Goal: Task Accomplishment & Management: Manage account settings

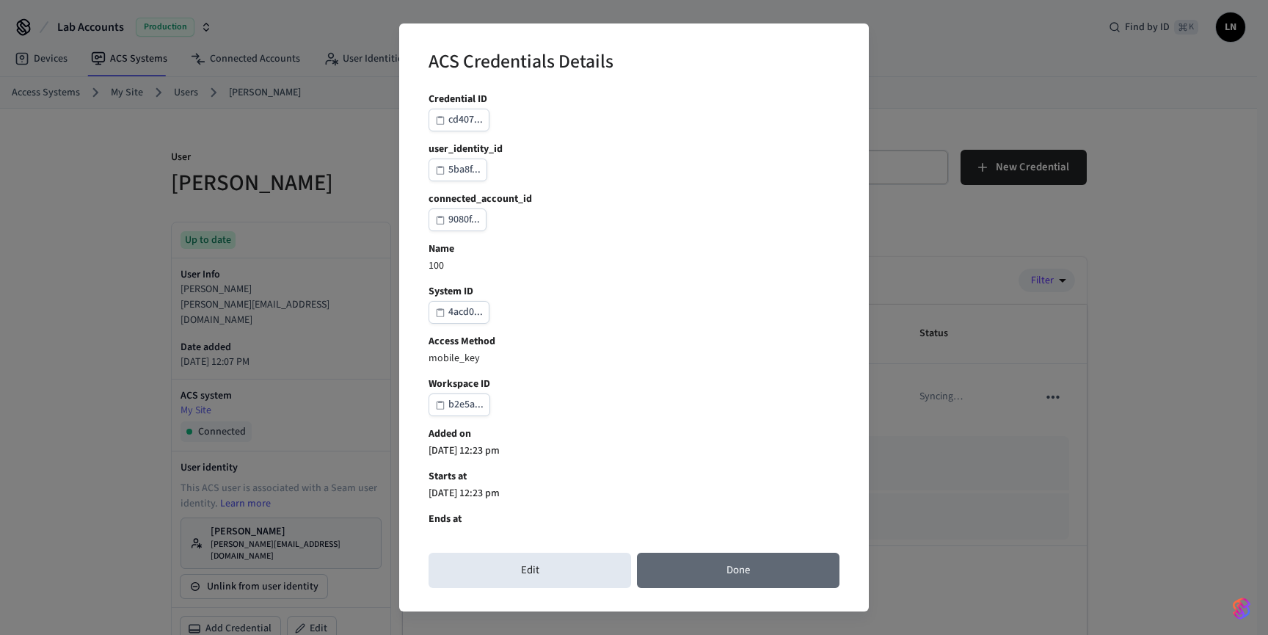
click at [765, 581] on button "Done" at bounding box center [738, 570] width 203 height 35
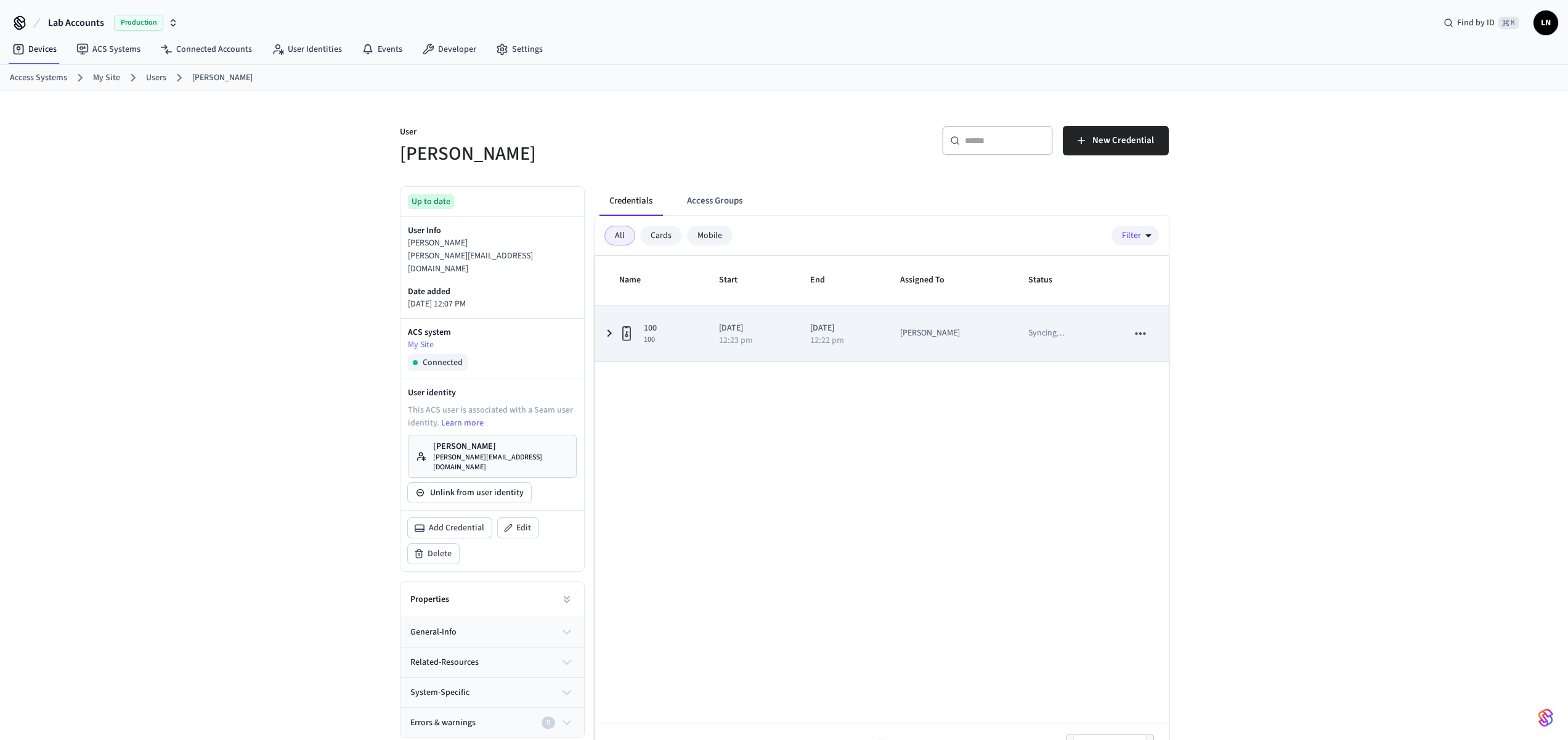
click at [614, 330] on icon "sticky table" at bounding box center [609, 333] width 15 height 15
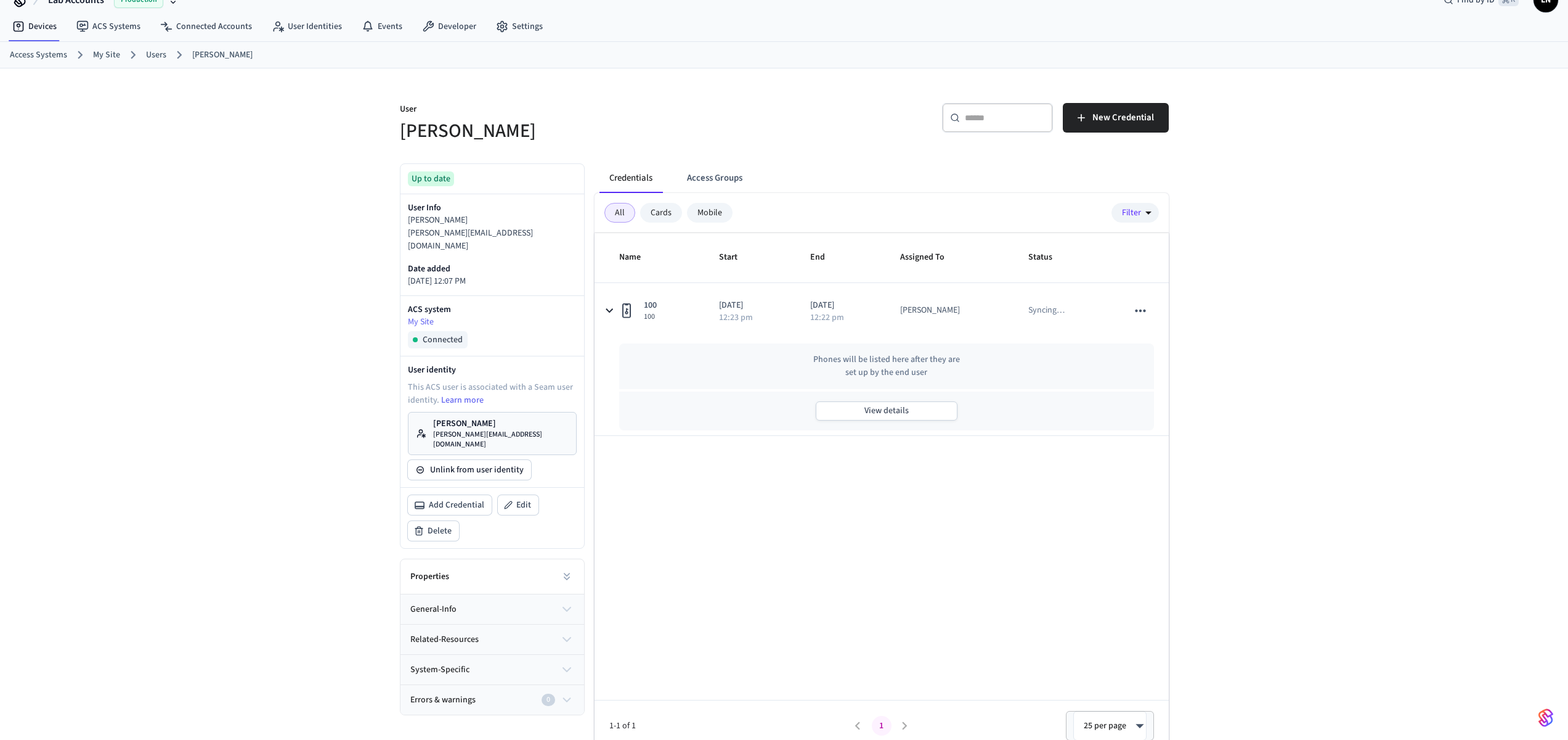
scroll to position [24, 0]
click at [898, 412] on button "View details" at bounding box center [886, 409] width 142 height 19
click at [461, 416] on p "[PERSON_NAME]" at bounding box center [500, 422] width 135 height 13
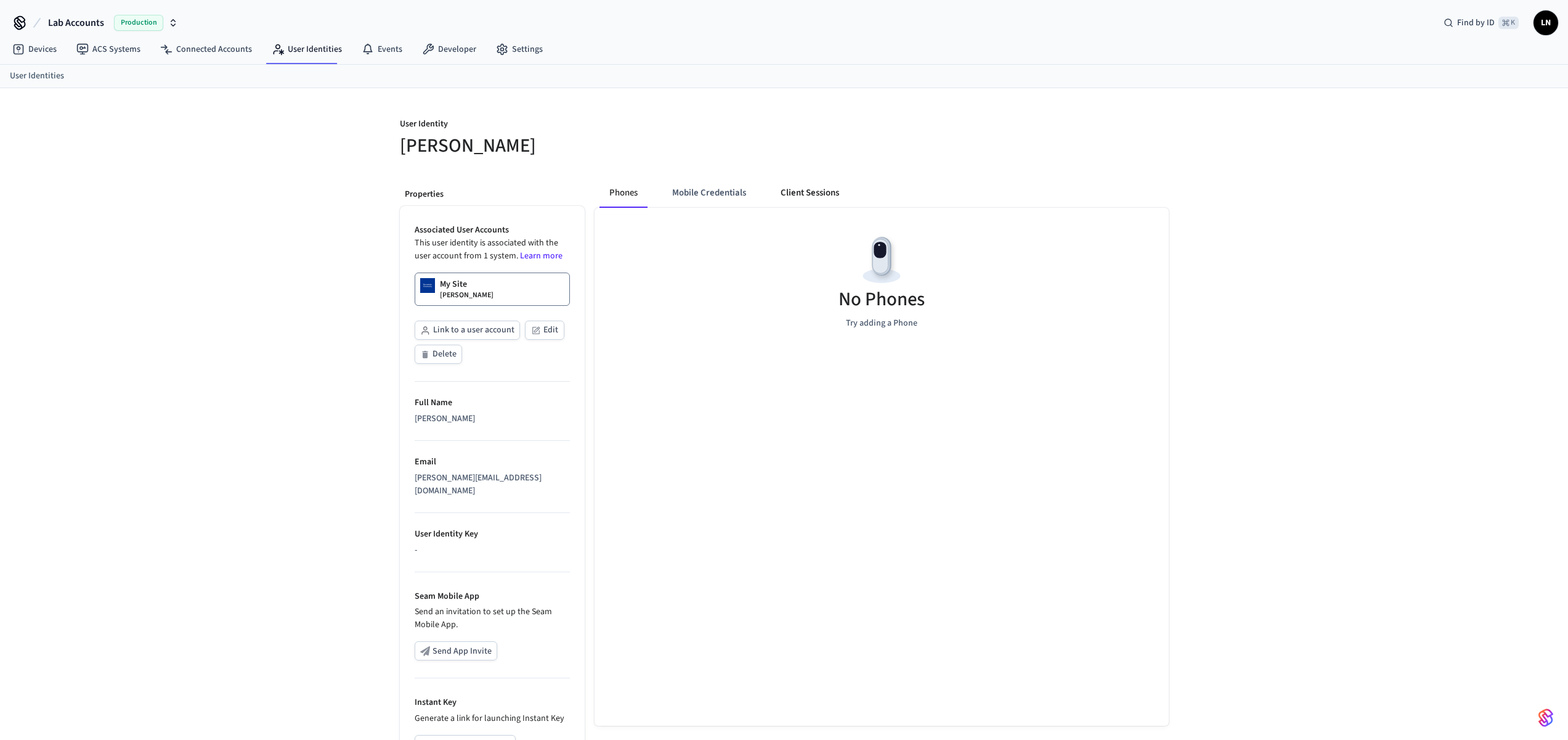
click at [787, 197] on button "Client Sessions" at bounding box center [809, 192] width 78 height 29
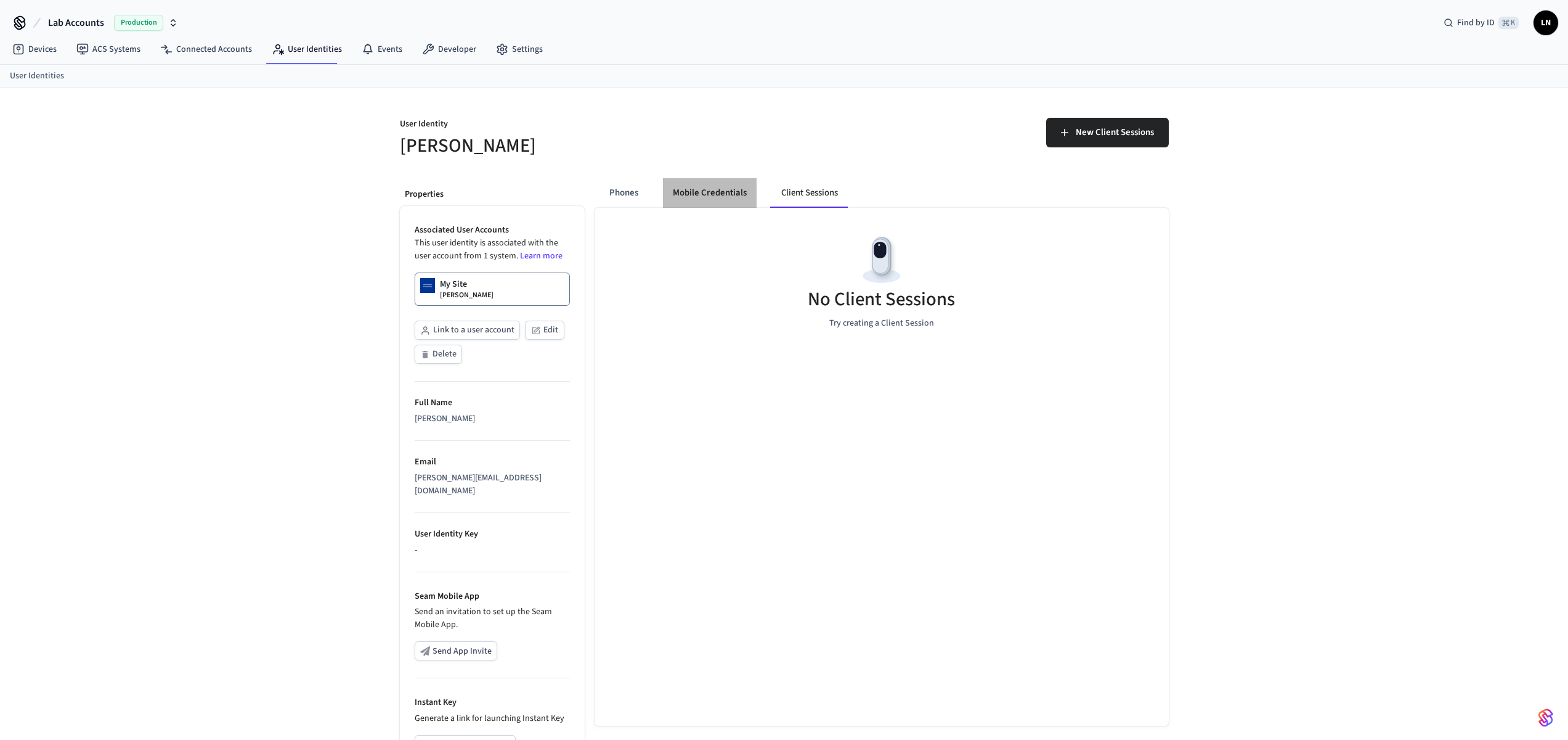
click at [721, 195] on button "Mobile Credentials" at bounding box center [710, 192] width 94 height 29
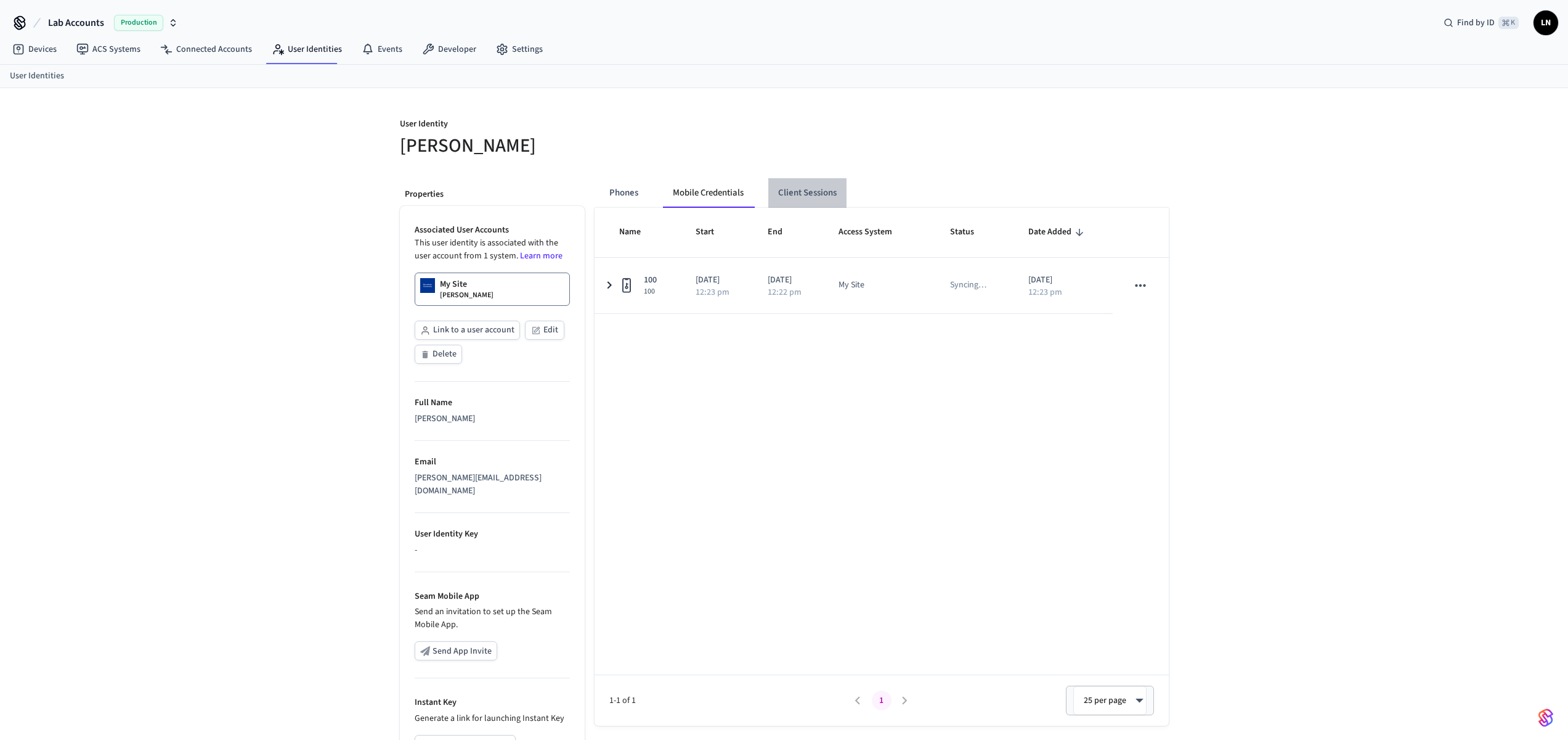
click at [814, 186] on button "Client Sessions" at bounding box center [807, 192] width 78 height 29
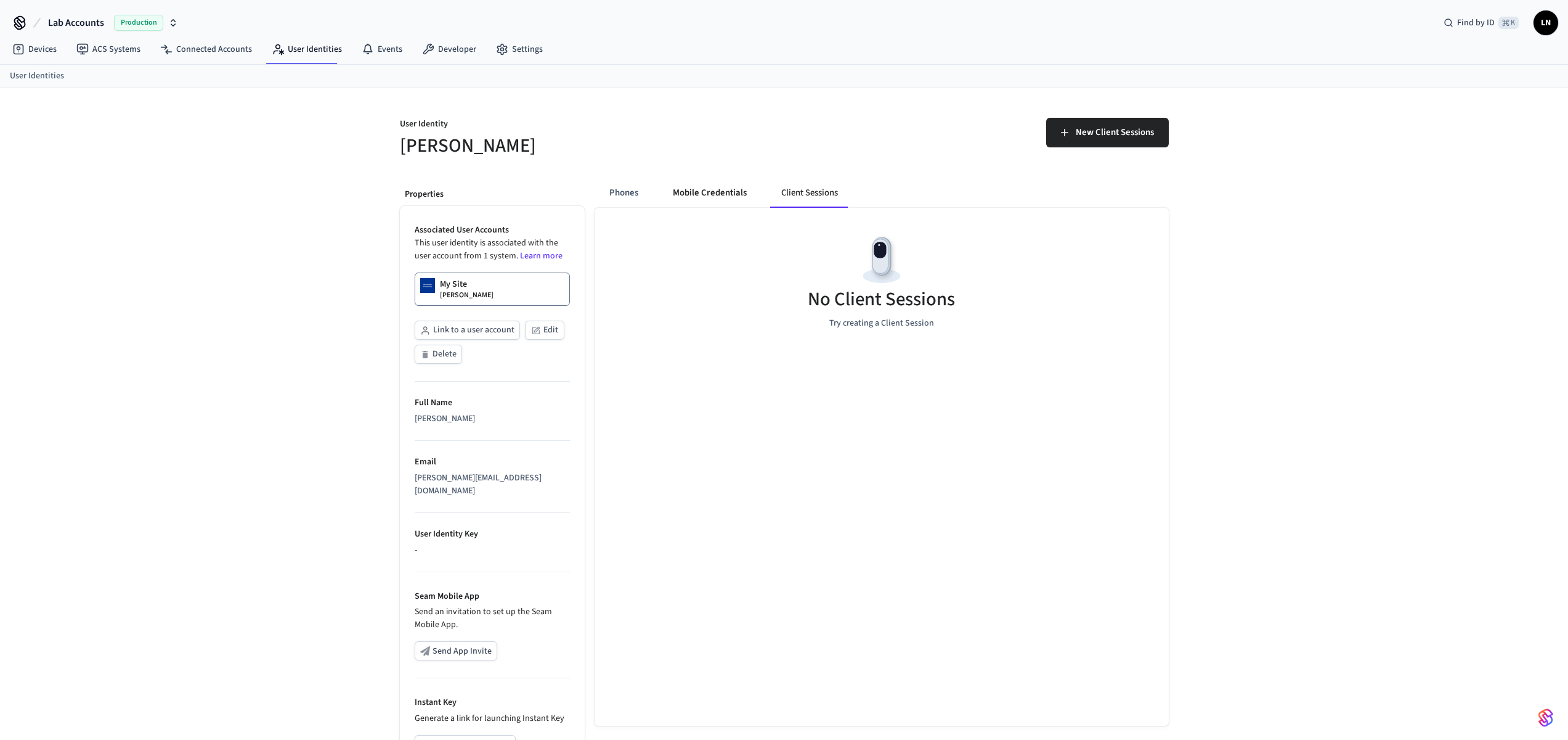
click at [716, 196] on button "Mobile Credentials" at bounding box center [710, 192] width 94 height 29
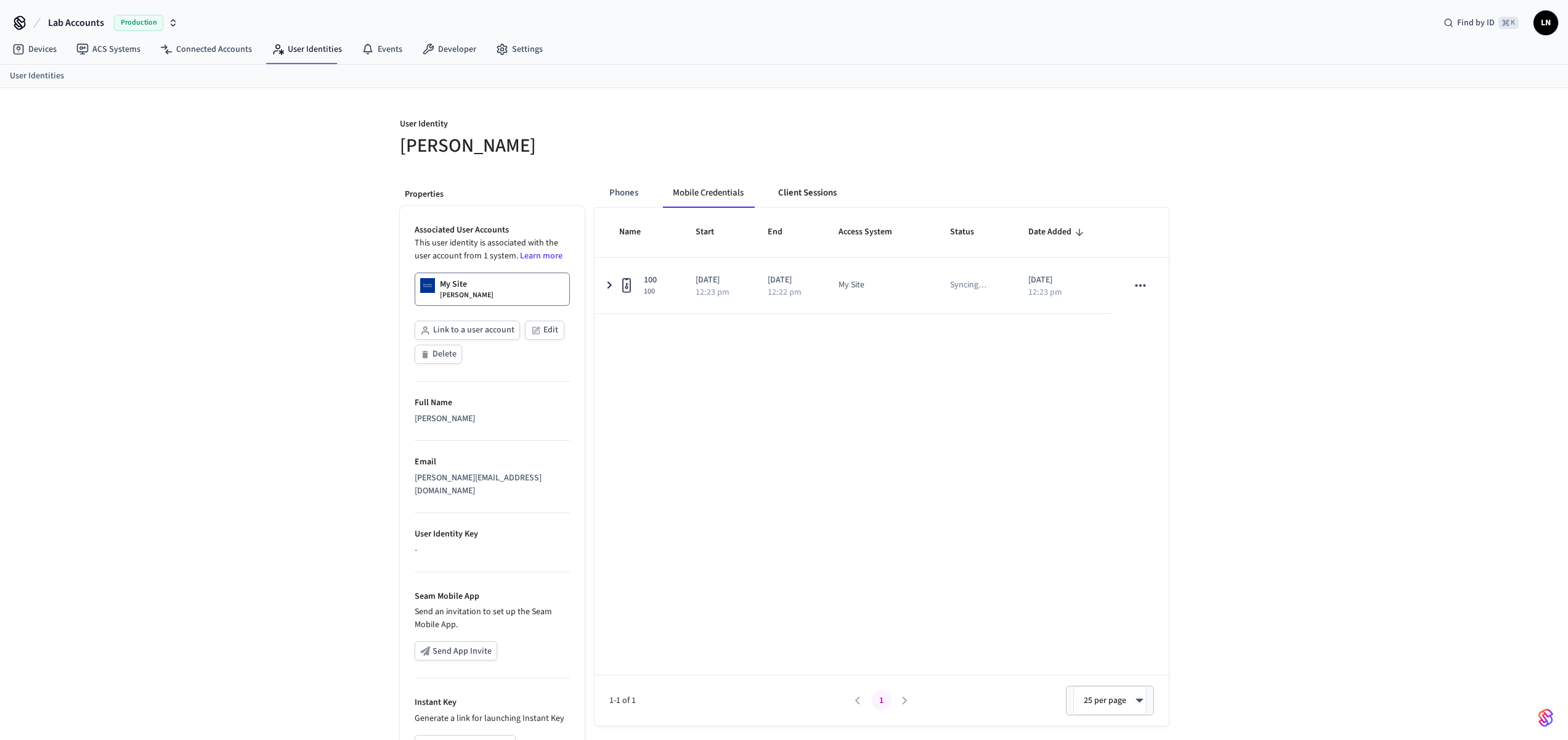
click at [827, 190] on button "Client Sessions" at bounding box center [807, 192] width 78 height 29
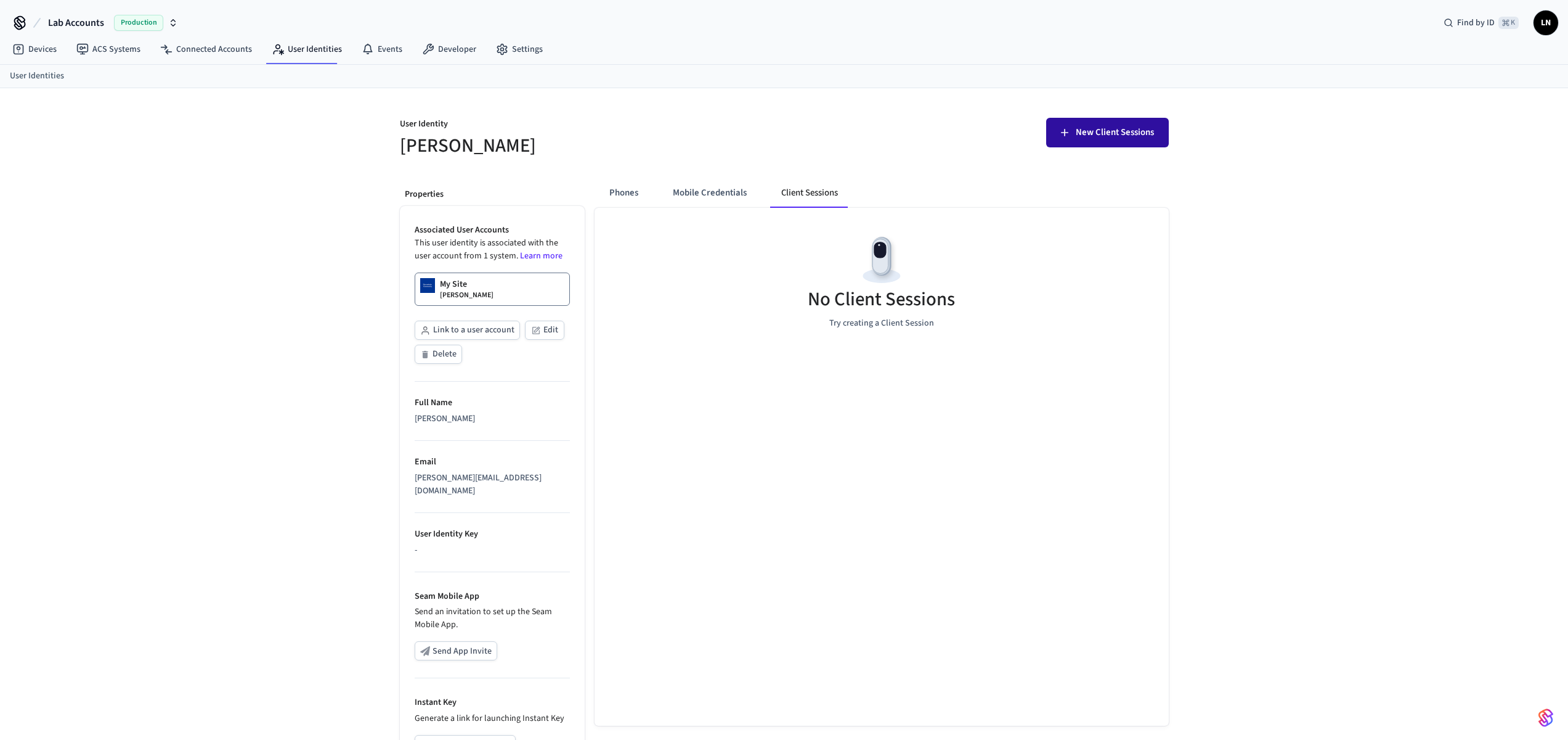
click at [1055, 138] on span "New Client Sessions" at bounding box center [1115, 132] width 78 height 16
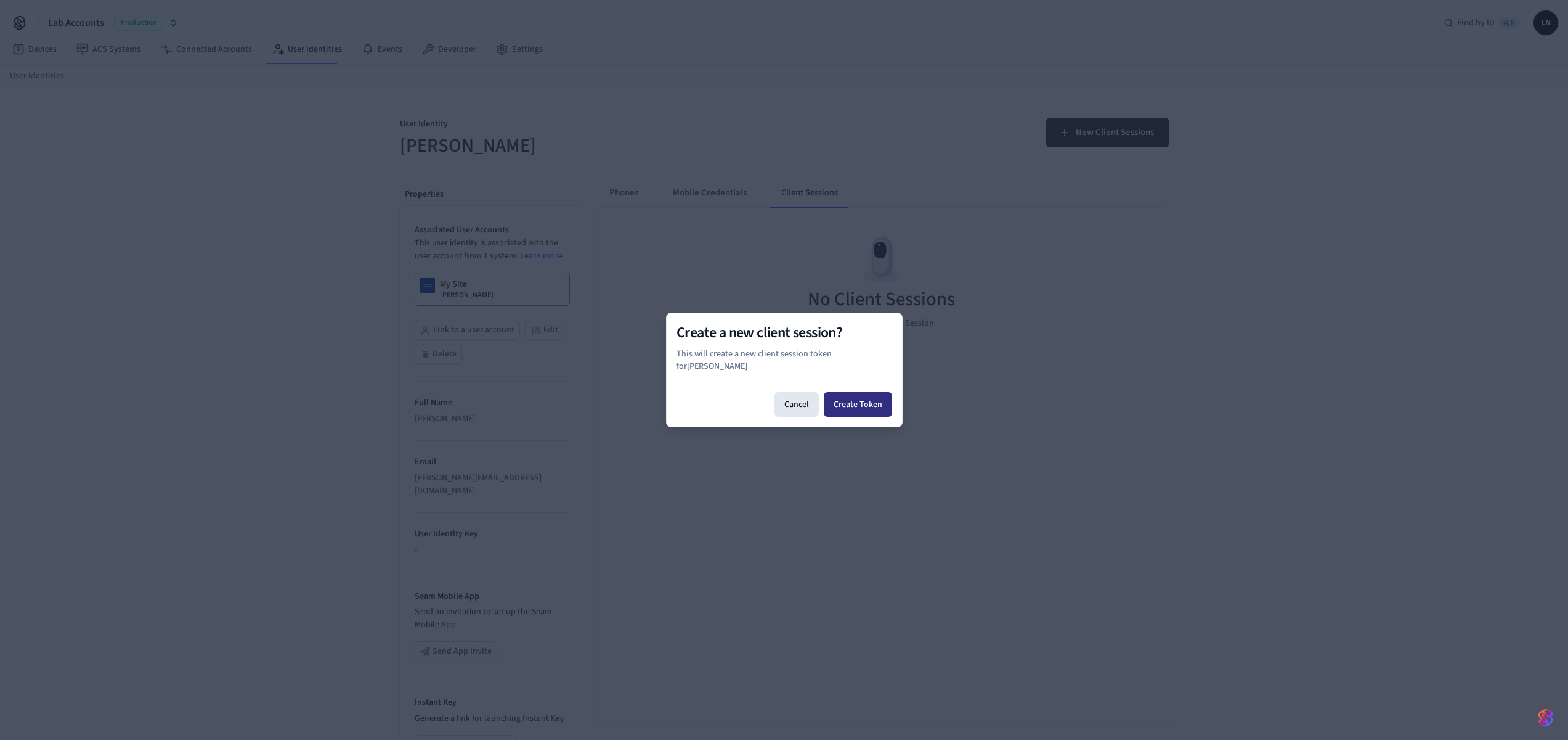
click at [842, 401] on button "Create Token" at bounding box center [857, 404] width 68 height 24
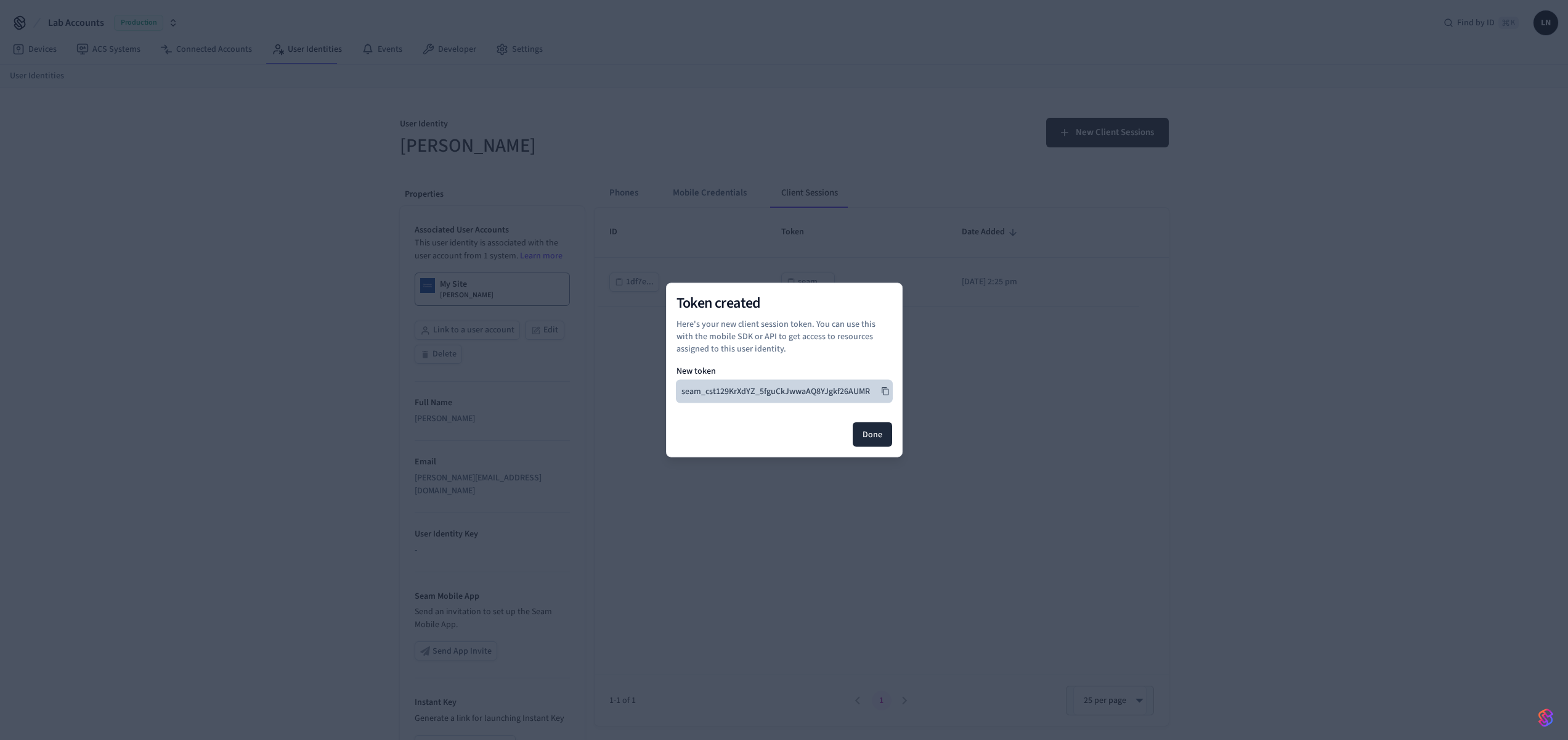
click at [885, 392] on icon at bounding box center [886, 391] width 8 height 8
click at [868, 430] on button "Done" at bounding box center [872, 434] width 39 height 24
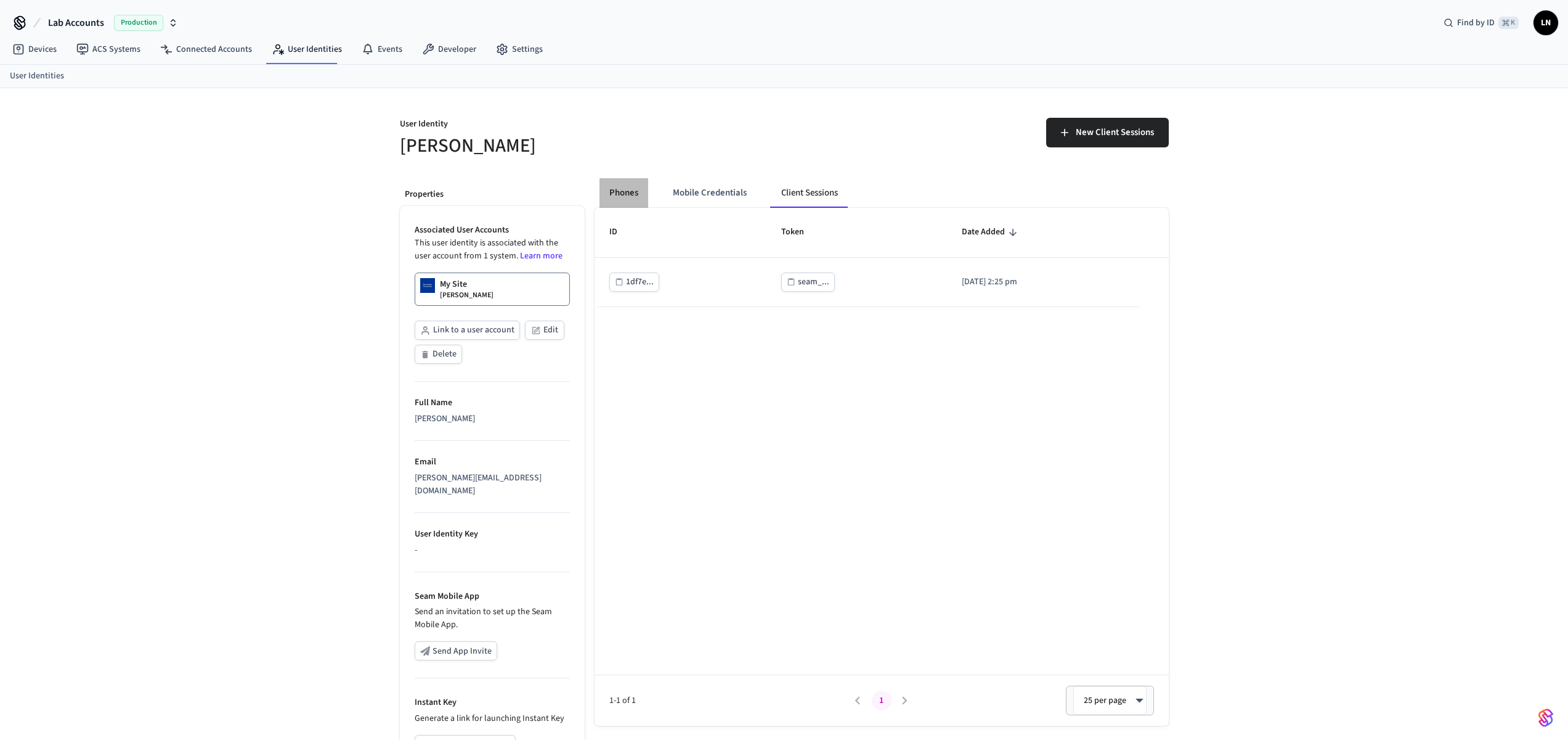
click at [634, 192] on button "Phones" at bounding box center [624, 192] width 49 height 29
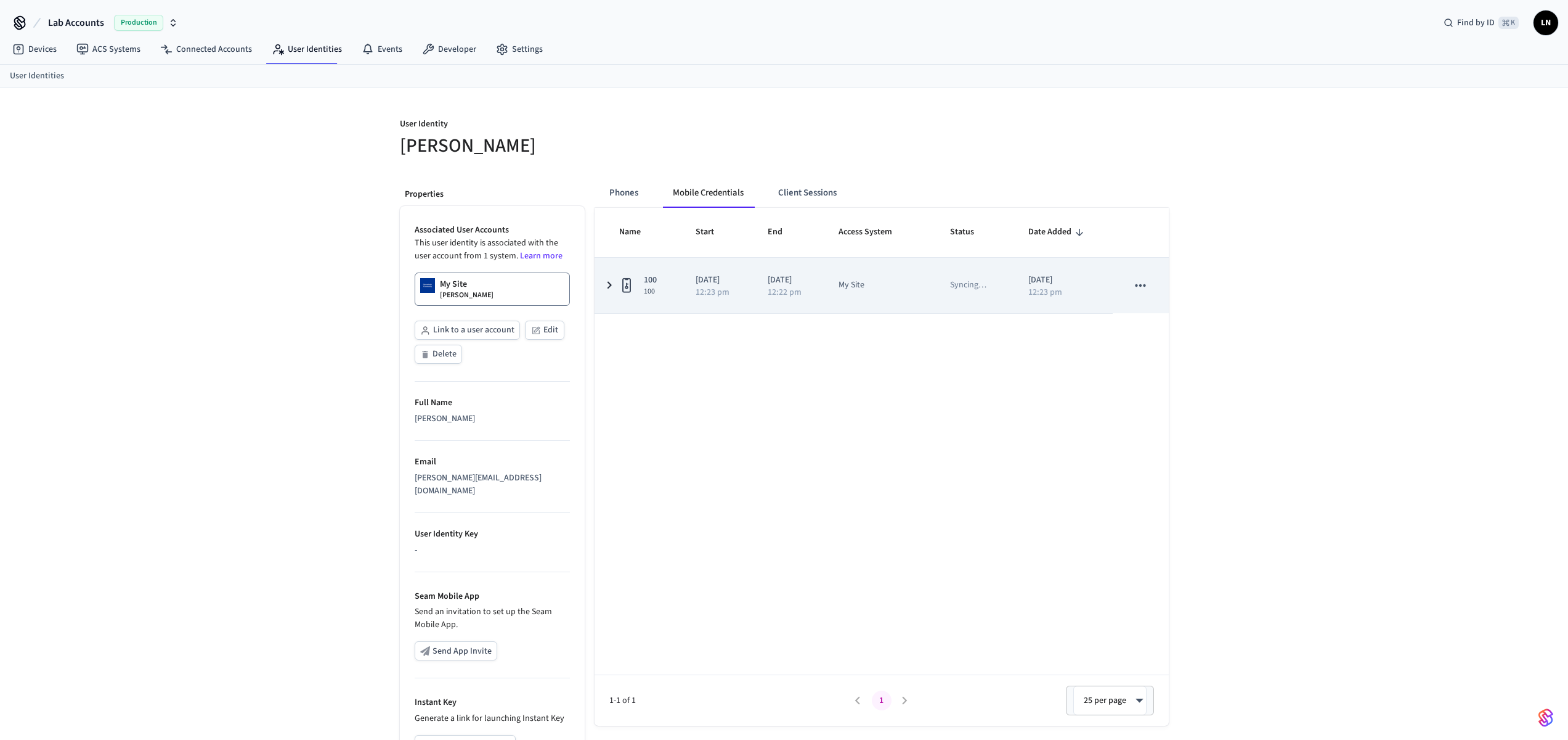
click at [605, 287] on icon "sticky table" at bounding box center [609, 285] width 15 height 15
click at [609, 286] on icon "sticky table" at bounding box center [609, 285] width 8 height 4
click at [622, 282] on icon "sticky table" at bounding box center [626, 286] width 8 height 15
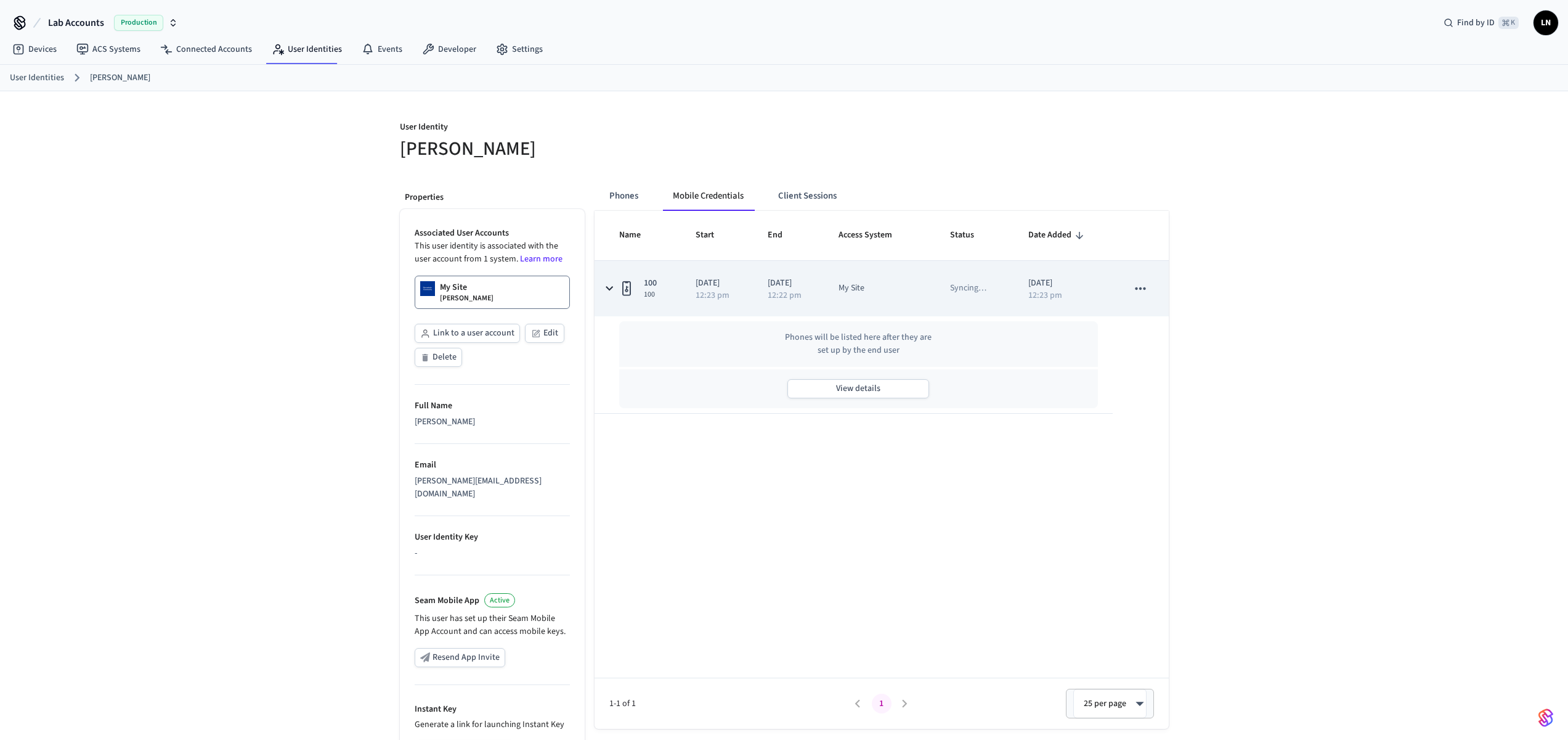
click at [967, 289] on p "Syncing …" at bounding box center [968, 287] width 36 height 13
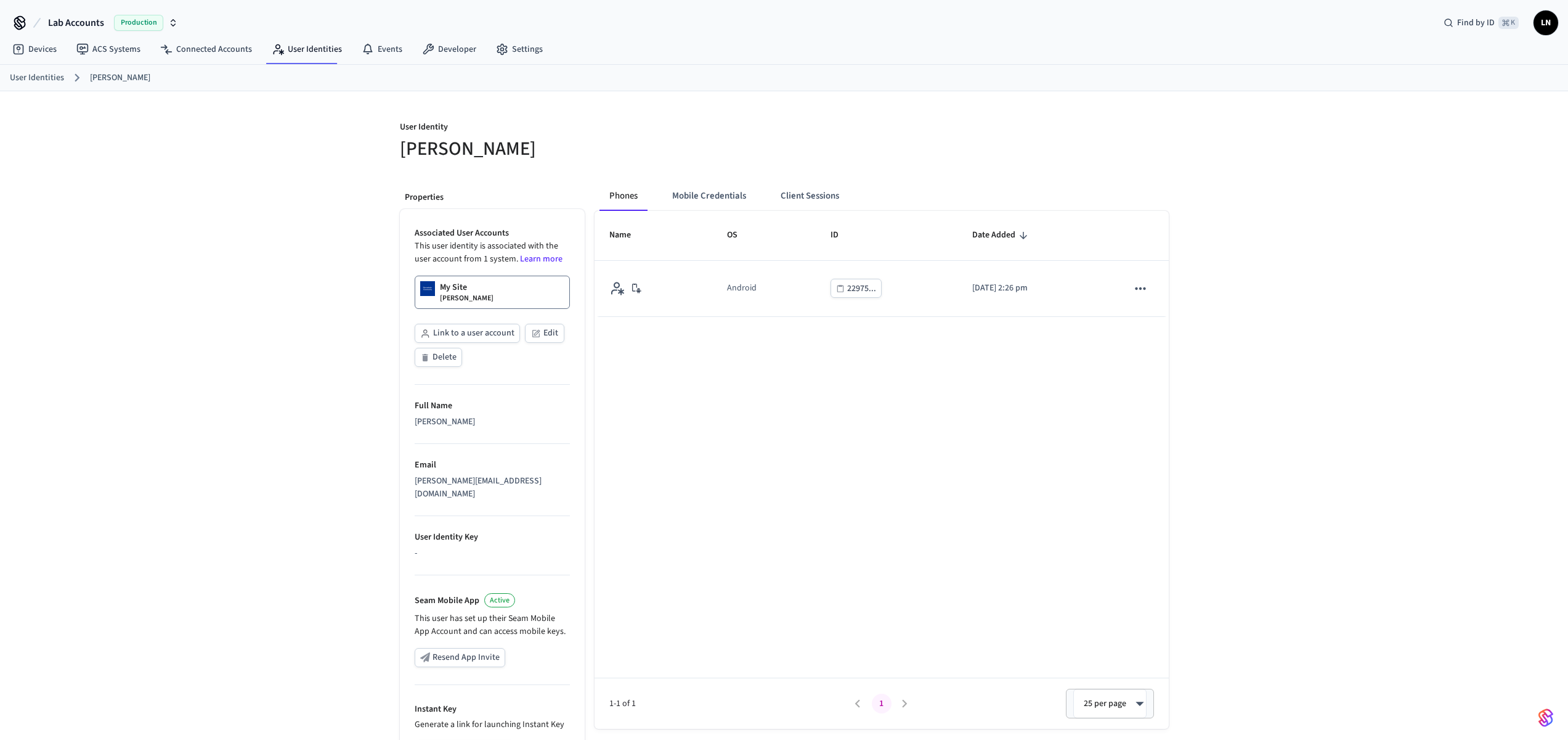
click at [759, 425] on div "Name OS ID Date Added Android 22975... 2025/08/28 at 2:26 pm 1-1 of 1 1 25 per …" at bounding box center [881, 470] width 574 height 518
click at [722, 195] on button "Mobile Credentials" at bounding box center [709, 196] width 94 height 29
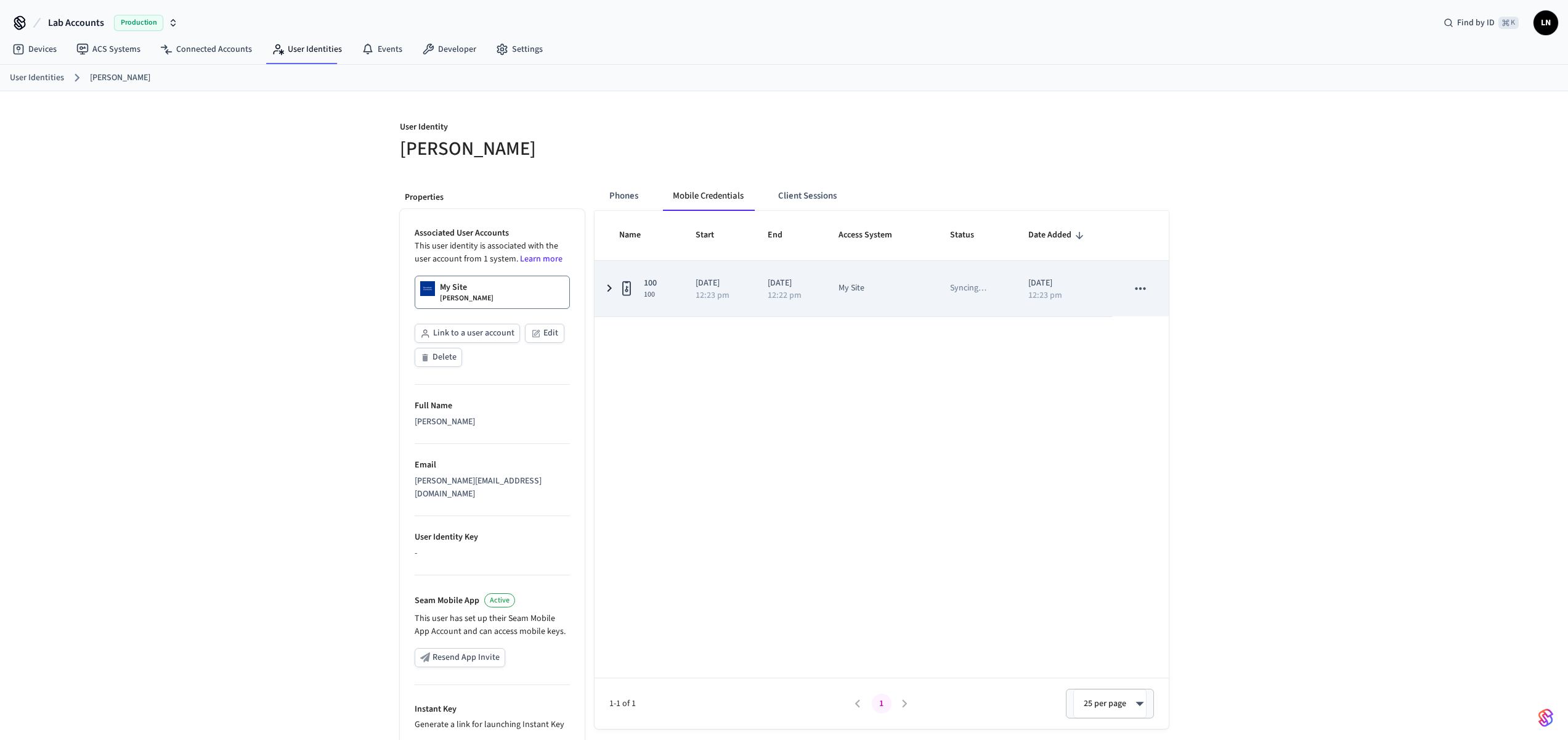
click at [609, 286] on icon "sticky table" at bounding box center [609, 288] width 4 height 8
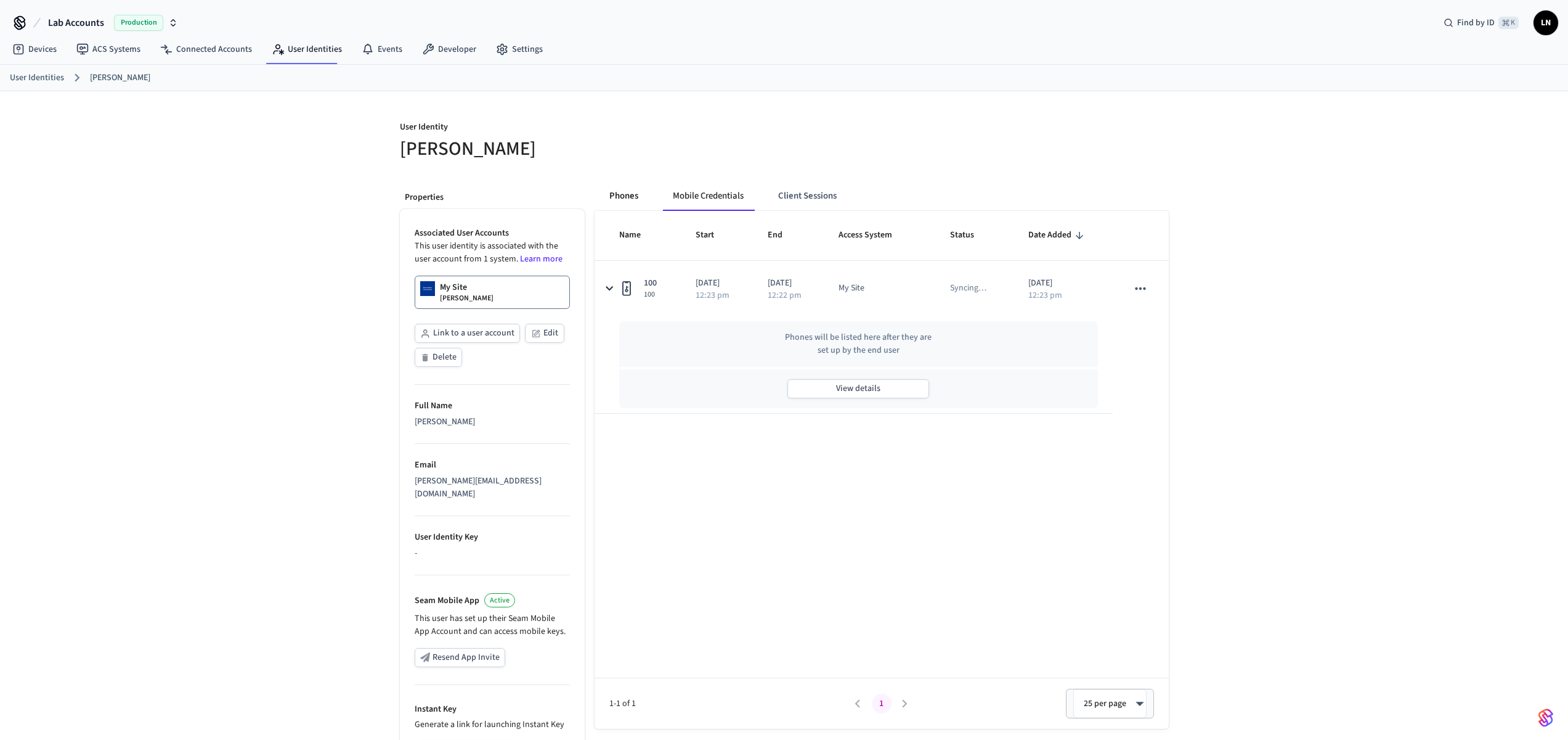
click at [625, 196] on button "Phones" at bounding box center [624, 196] width 49 height 29
click at [704, 194] on button "Mobile Credentials" at bounding box center [709, 196] width 94 height 29
click at [629, 196] on button "Phones" at bounding box center [624, 196] width 49 height 29
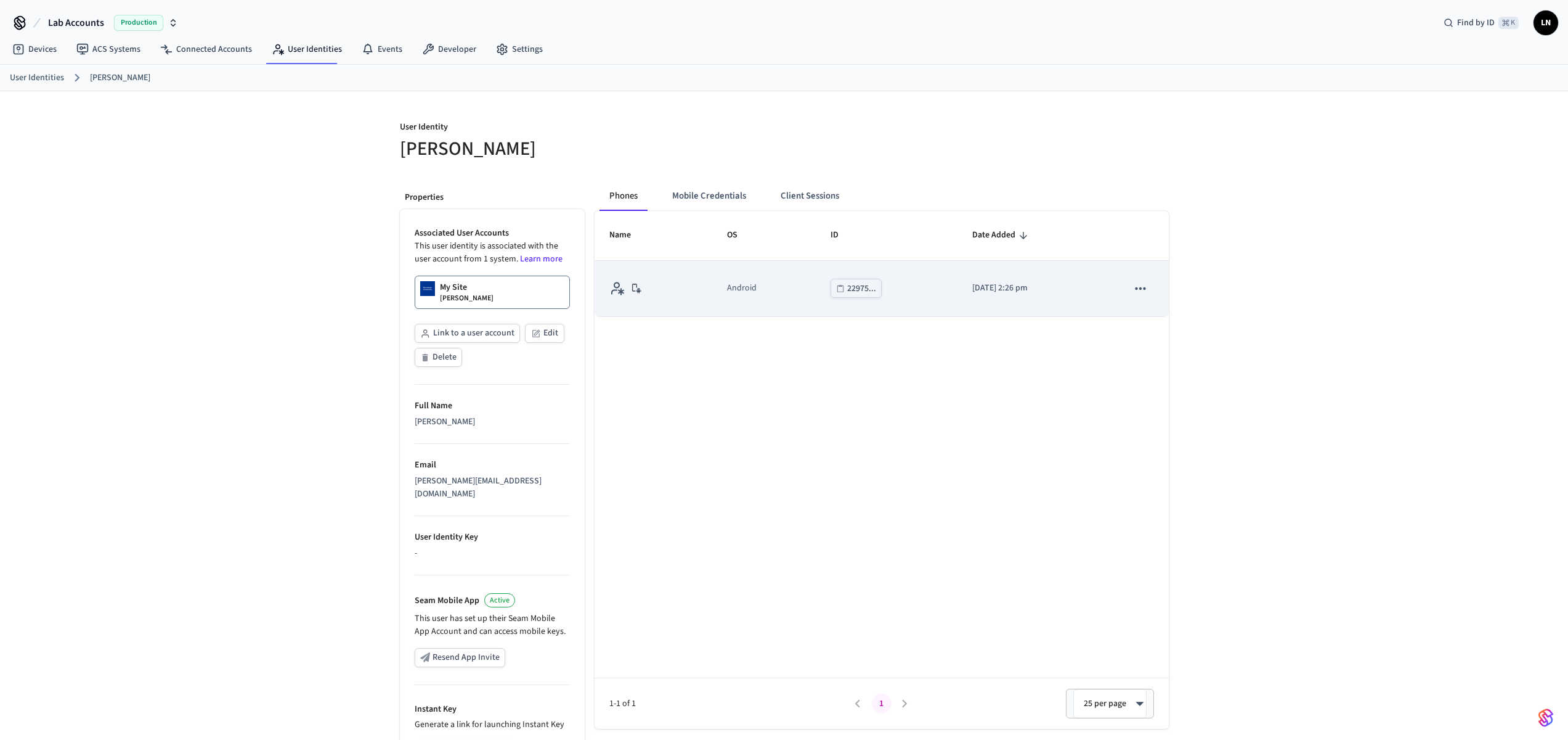
click at [993, 291] on p "2025/08/28 at 2:26 pm" at bounding box center [1035, 287] width 126 height 13
click at [847, 286] on div "22975..." at bounding box center [861, 289] width 29 height 15
click at [985, 270] on td "2025/08/28 at 2:26 pm" at bounding box center [1036, 288] width 156 height 56
click at [1154, 280] on td "sticky table" at bounding box center [1141, 288] width 55 height 56
click at [972, 286] on p "2025/08/28 at 2:26 pm" at bounding box center [1035, 287] width 126 height 13
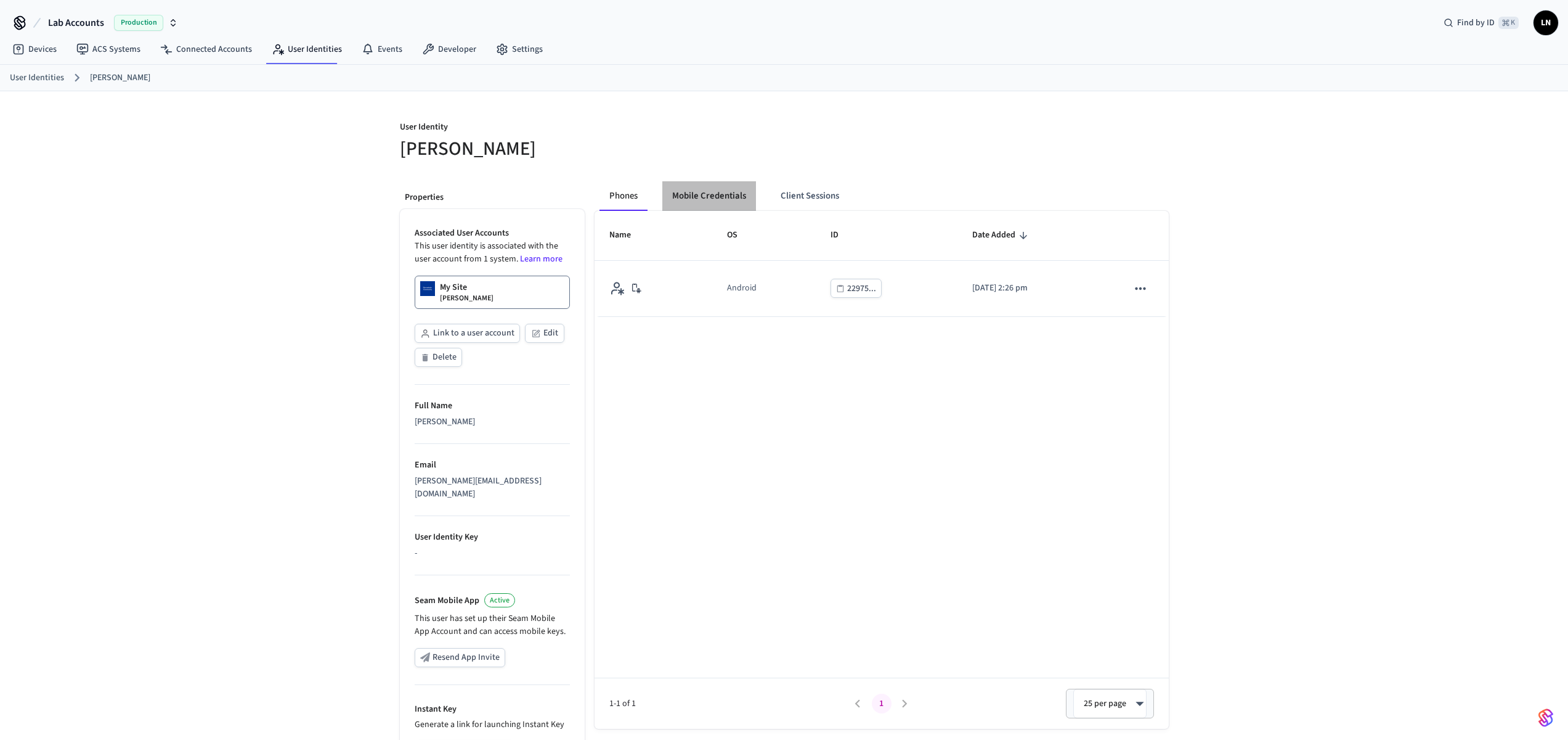
click at [712, 197] on button "Mobile Credentials" at bounding box center [709, 196] width 94 height 29
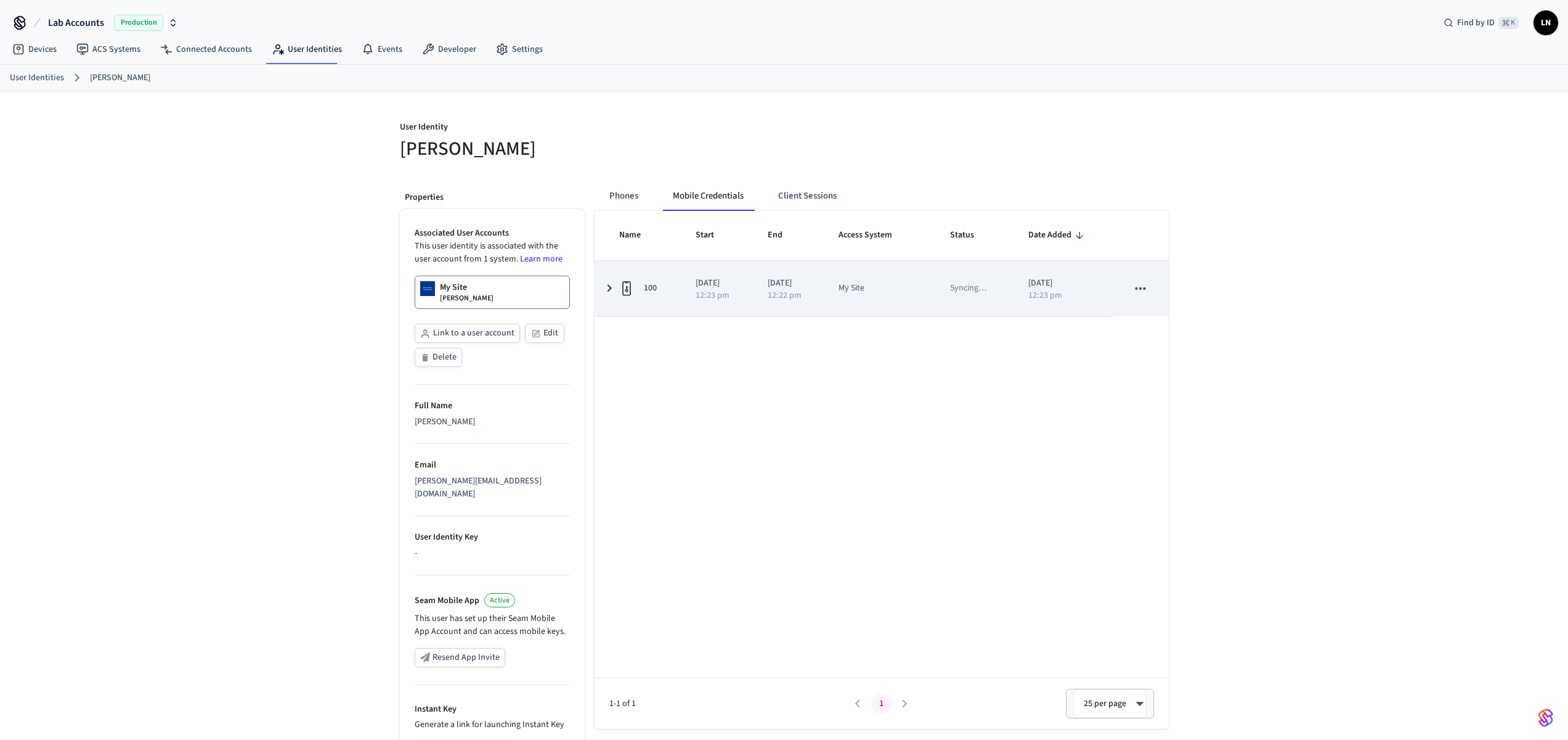
click at [613, 286] on icon "sticky table" at bounding box center [609, 288] width 15 height 15
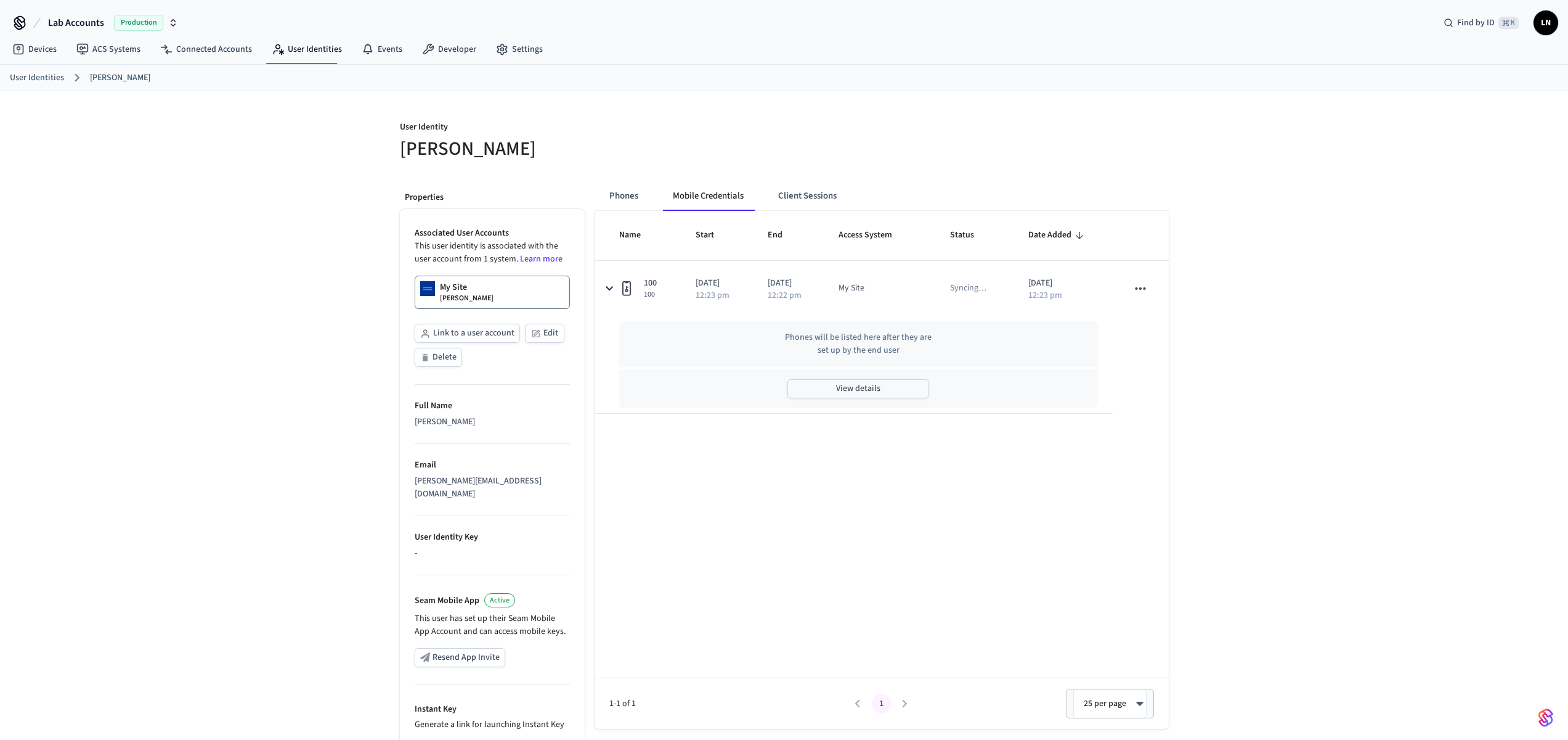
click at [848, 380] on div "View details" at bounding box center [859, 389] width 479 height 39
click at [854, 391] on button "View details" at bounding box center [858, 388] width 142 height 19
